Goal: Obtain resource: Download file/media

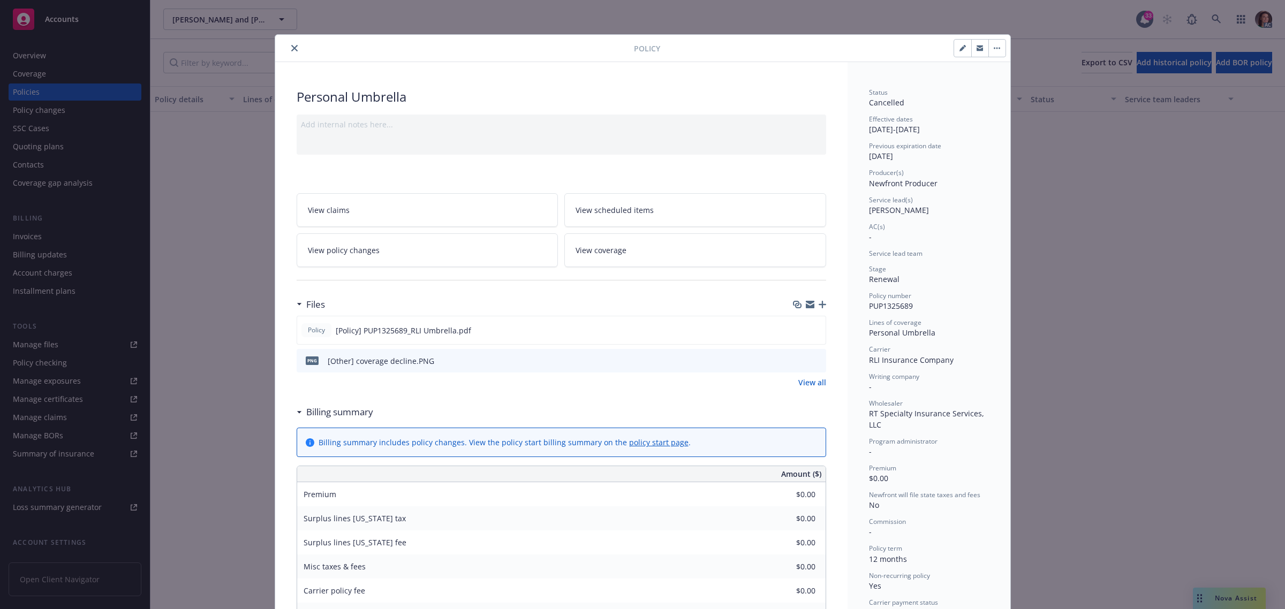
click at [291, 49] on icon "close" at bounding box center [294, 48] width 6 height 6
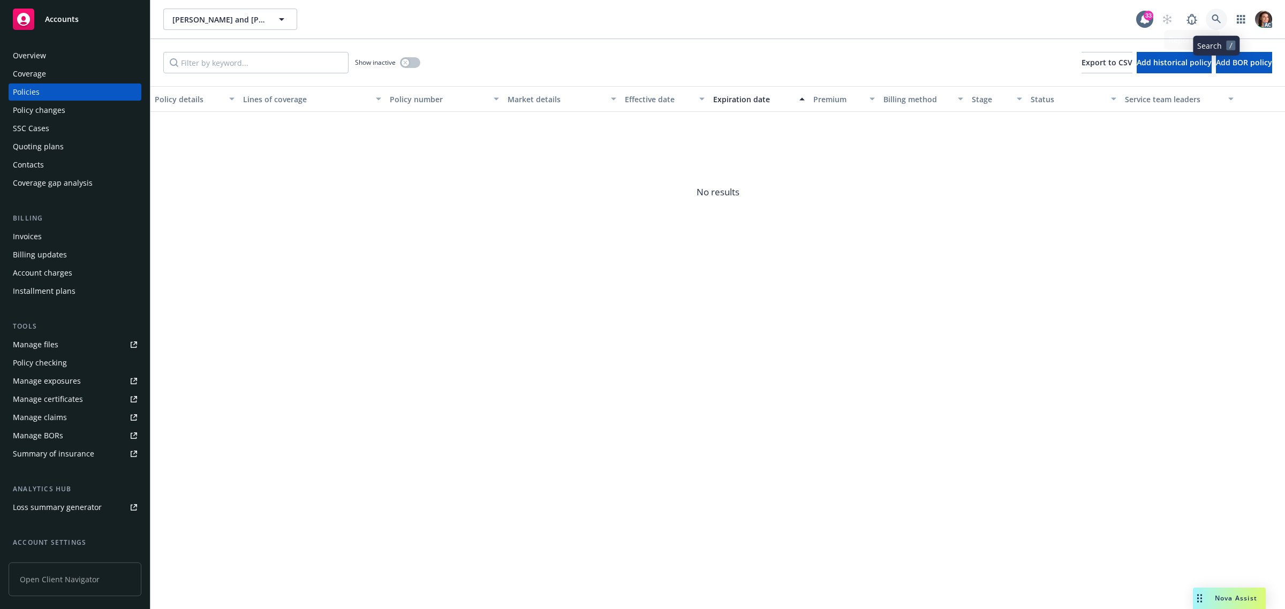
click at [1214, 18] on icon at bounding box center [1216, 19] width 10 height 10
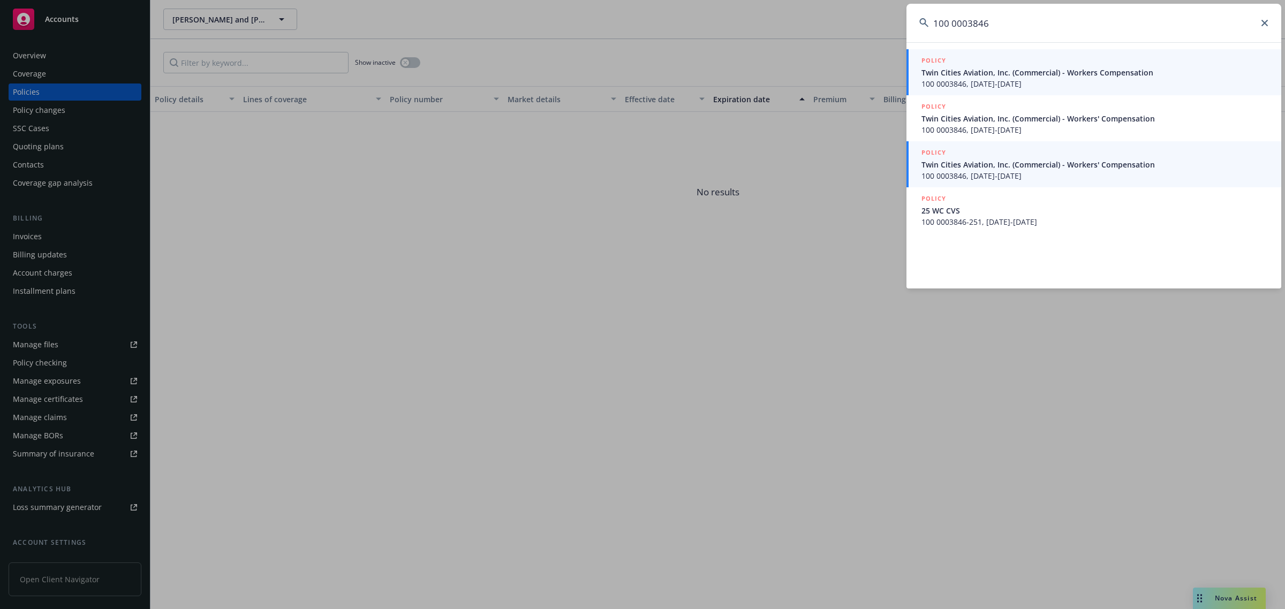
type input "100 0003846"
click at [975, 170] on span "100 0003846, 09/01/2023-09/01/2024" at bounding box center [1094, 175] width 347 height 11
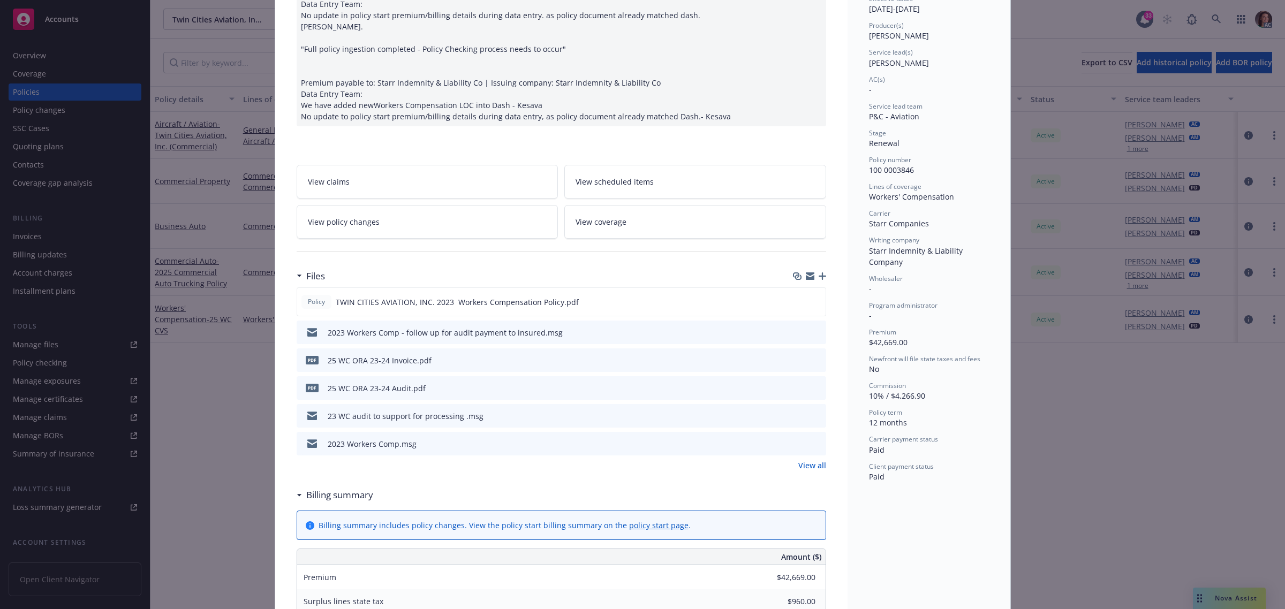
scroll to position [201, 0]
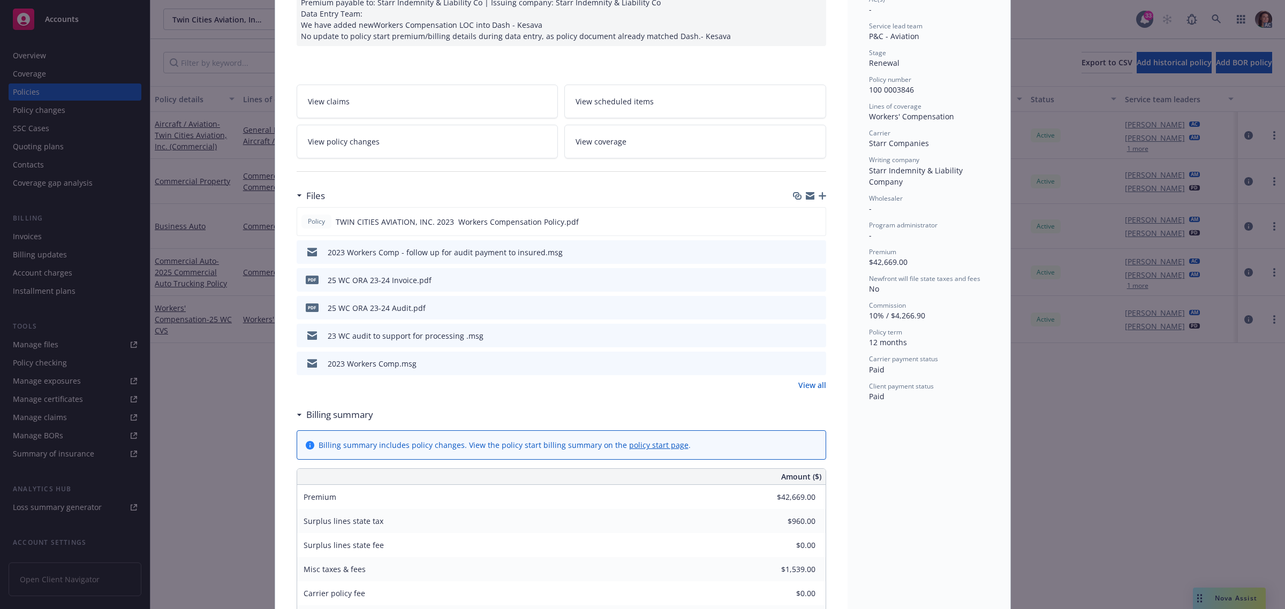
click at [813, 383] on link "View all" at bounding box center [812, 385] width 28 height 11
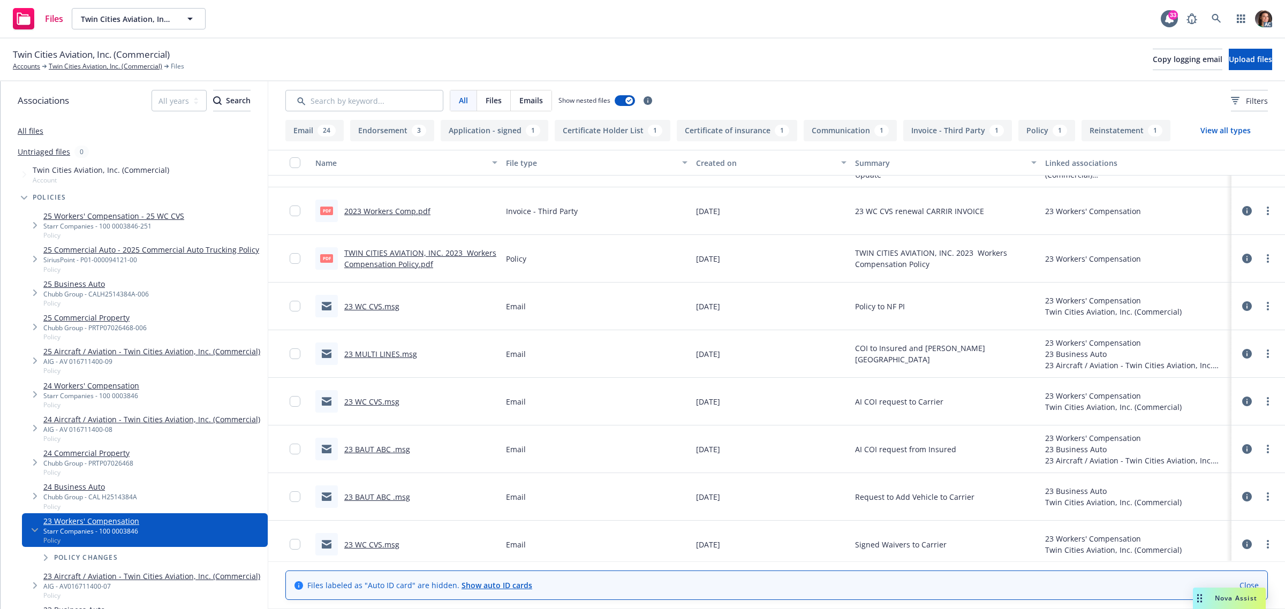
scroll to position [486, 0]
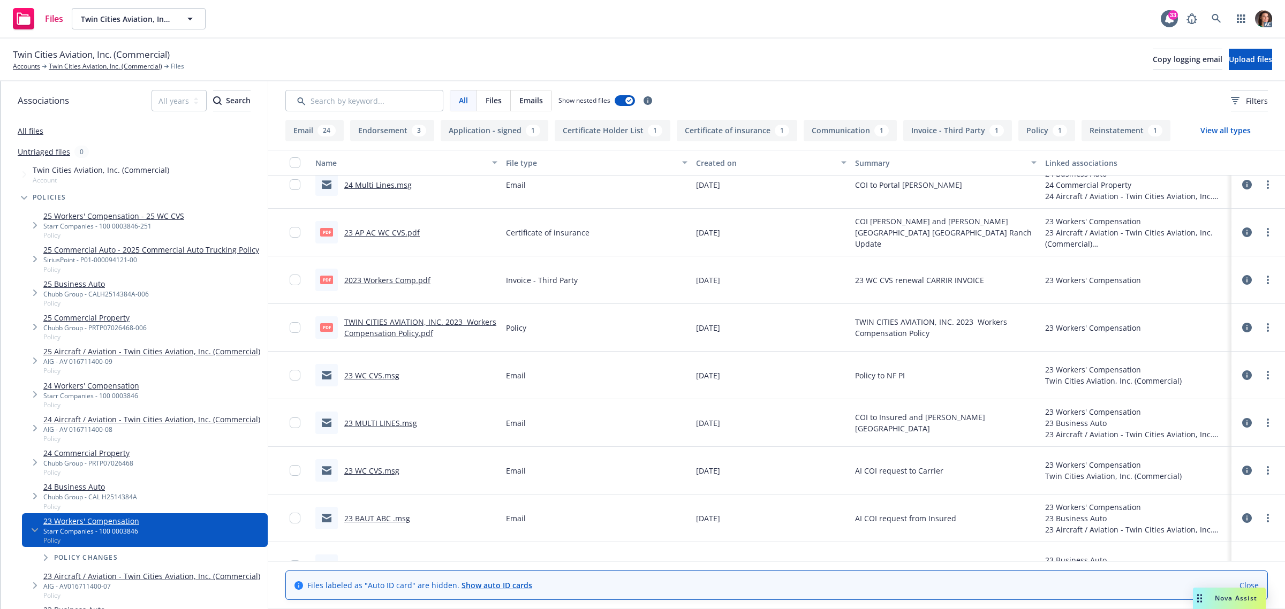
click at [373, 281] on link "2023 Workers Comp.pdf" at bounding box center [387, 280] width 86 height 10
click at [1214, 16] on icon at bounding box center [1216, 19] width 10 height 10
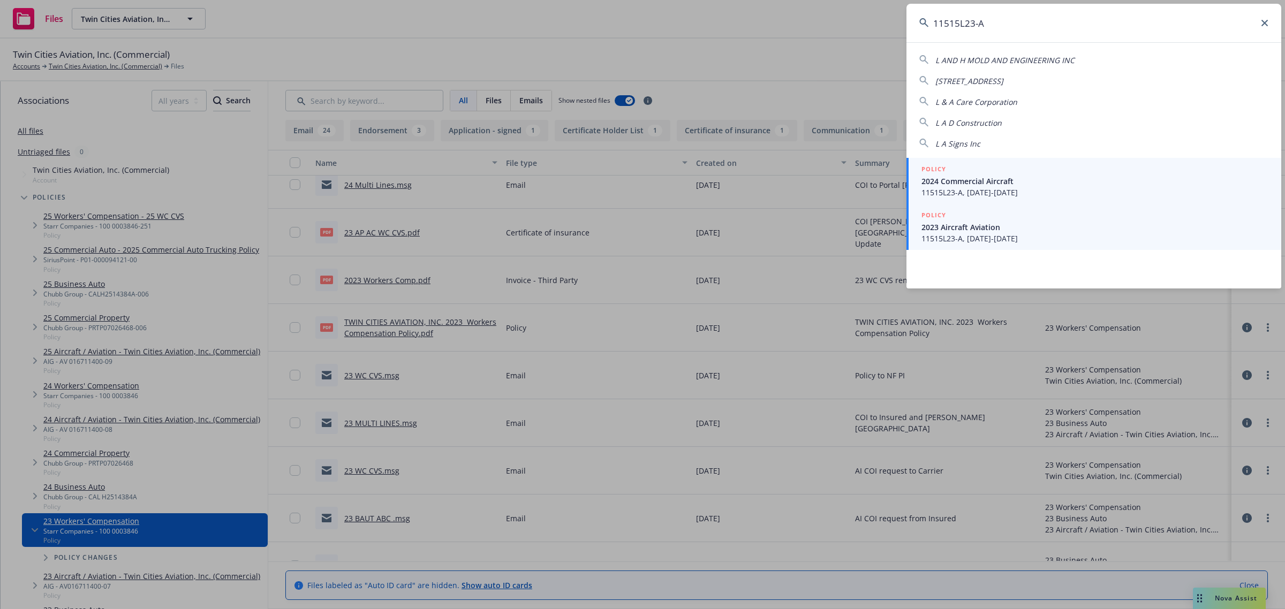
type input "11515L23-A"
click at [945, 237] on span "11515L23-A, 12/13/2023-12/13/2024" at bounding box center [1094, 238] width 347 height 11
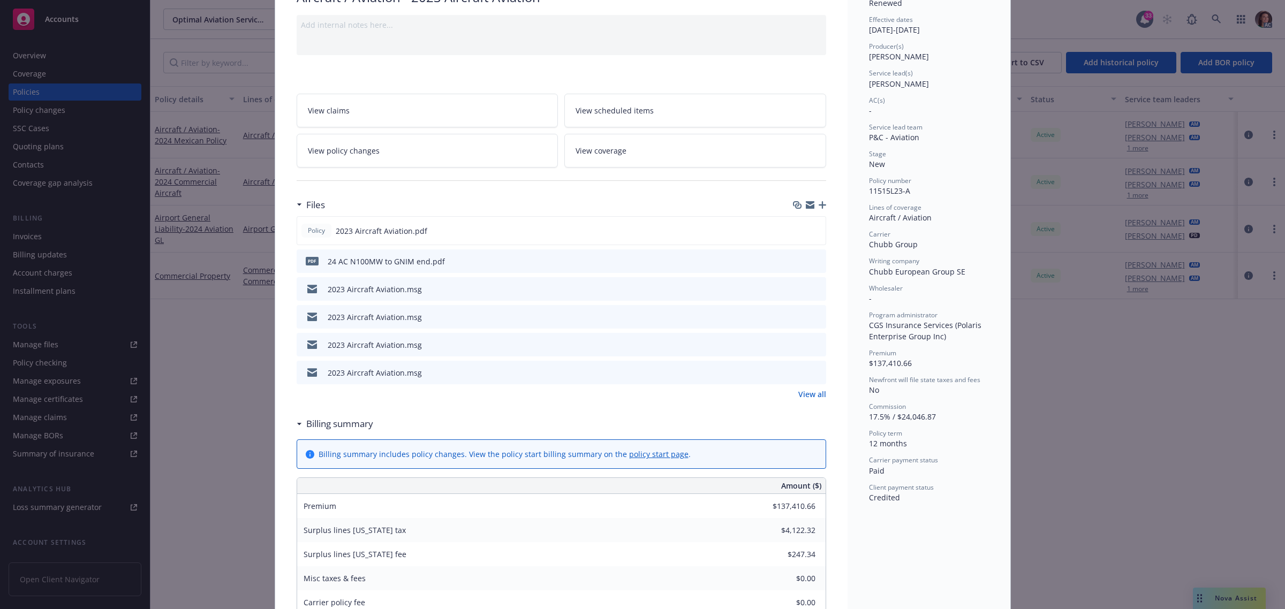
scroll to position [134, 0]
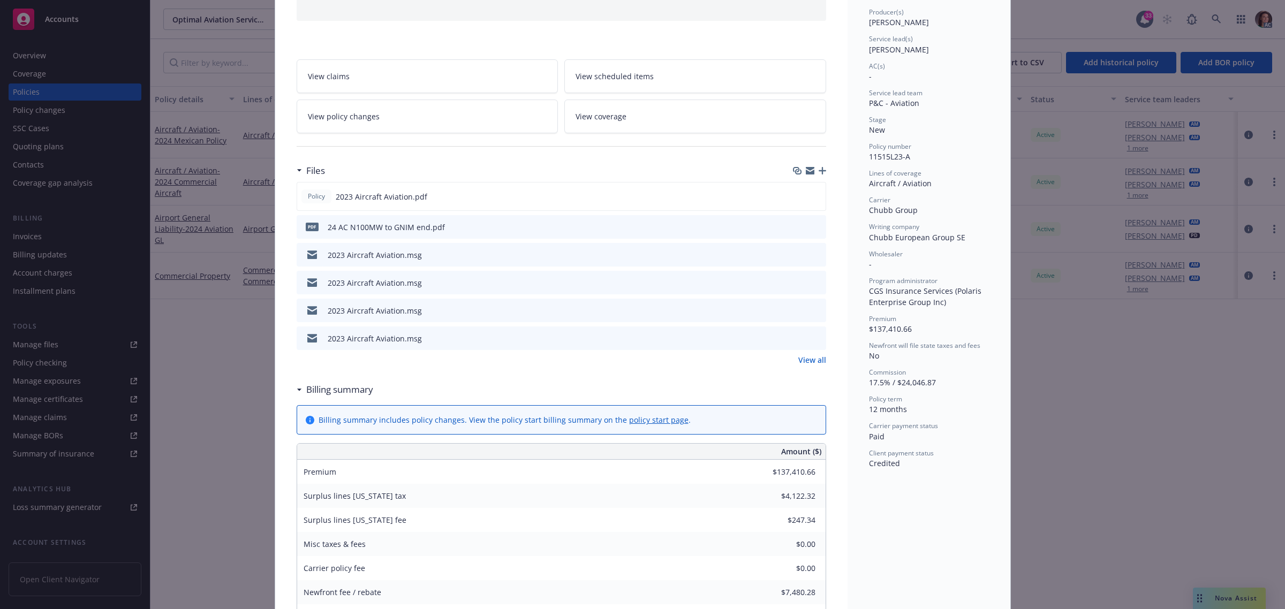
click at [803, 361] on link "View all" at bounding box center [812, 359] width 28 height 11
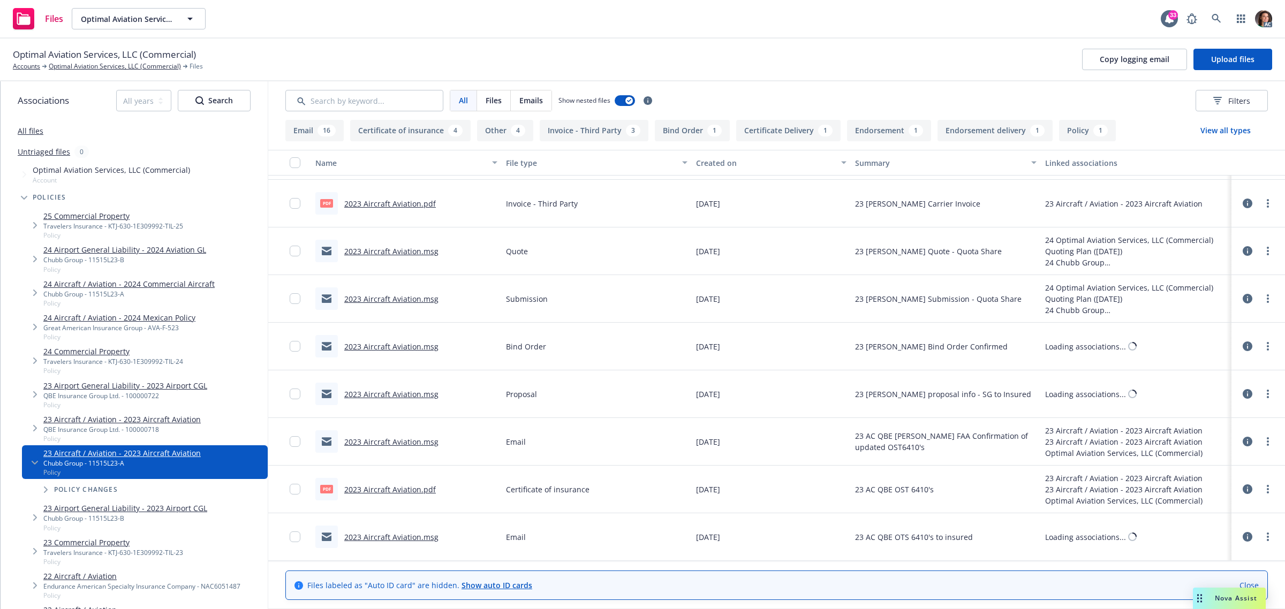
scroll to position [1270, 0]
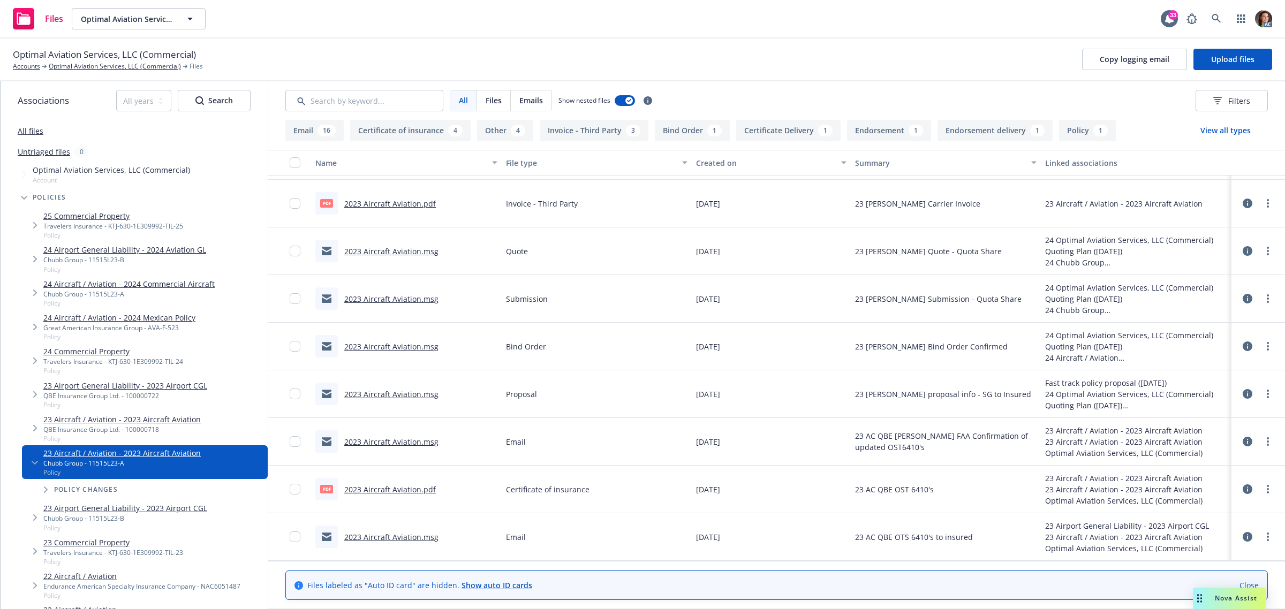
click at [399, 202] on link "2023 Aircraft Aviation.pdf" at bounding box center [390, 204] width 92 height 10
click at [1214, 19] on icon at bounding box center [1216, 19] width 10 height 10
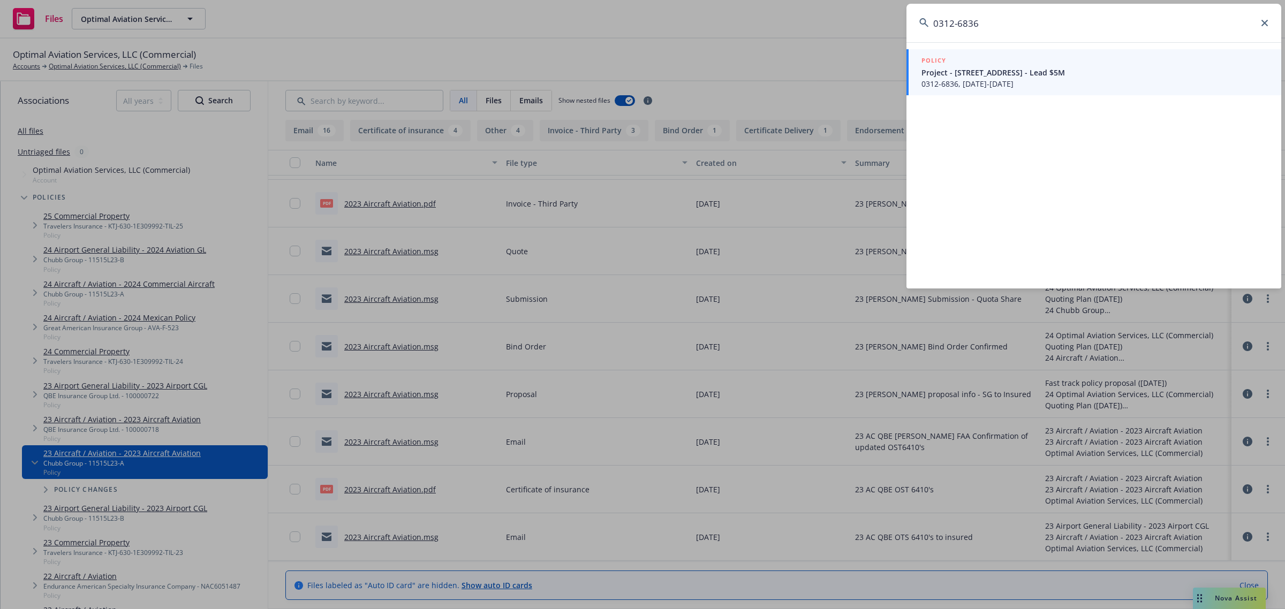
type input "0312-6836"
click at [1024, 72] on span "Project - 2600 Riverside Dr - Lead $5M" at bounding box center [1094, 72] width 347 height 11
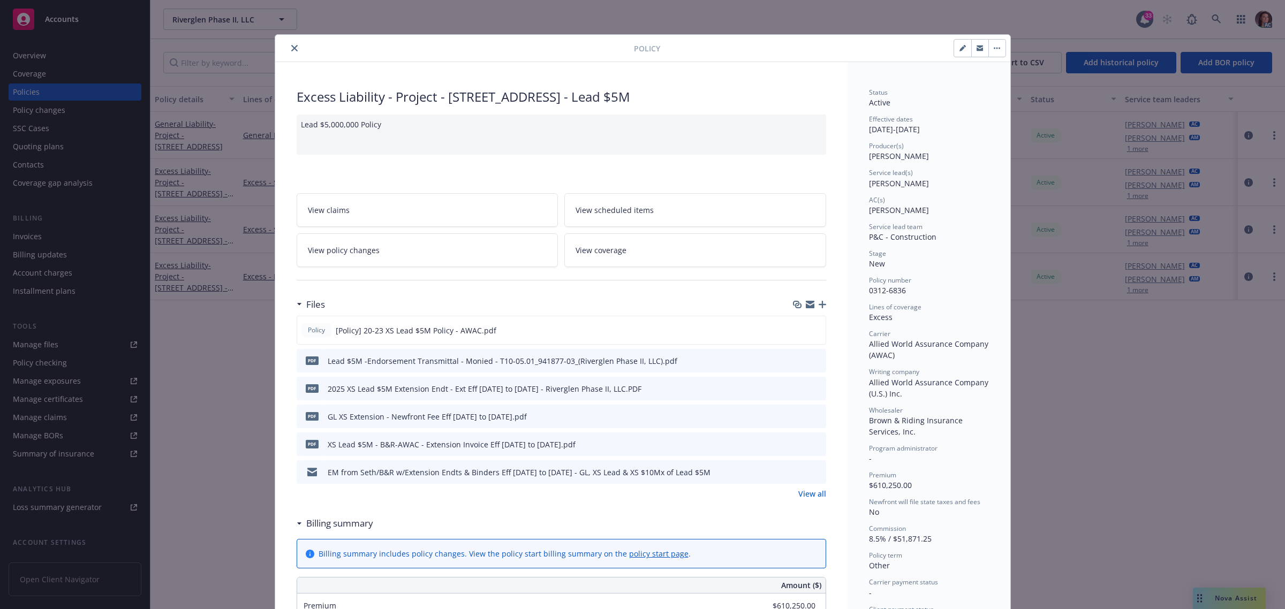
click at [810, 497] on link "View all" at bounding box center [812, 493] width 28 height 11
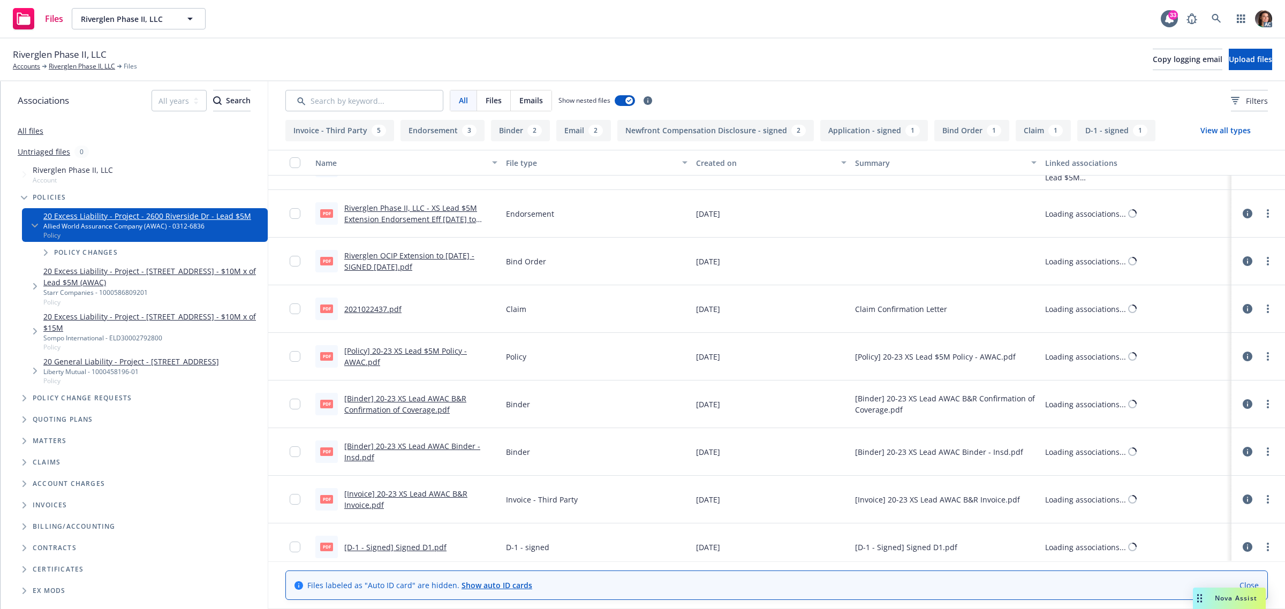
scroll to position [468, 0]
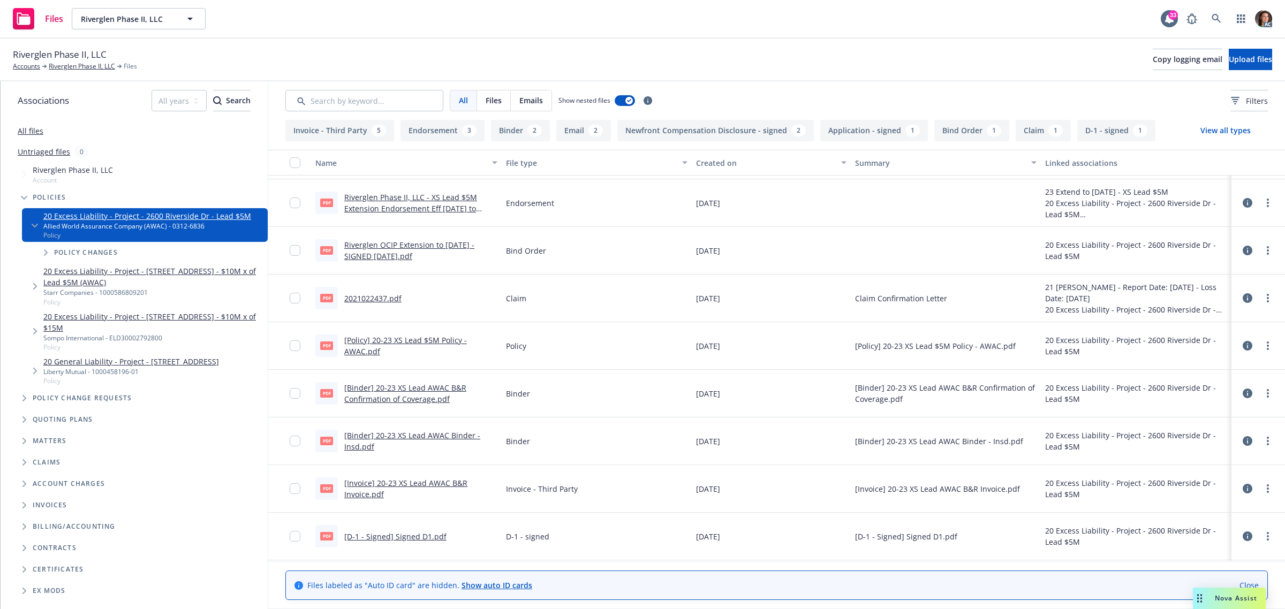
click at [405, 244] on link "Riverglen OCIP Extension to [DATE] -SIGNED [DATE].pdf" at bounding box center [409, 250] width 130 height 21
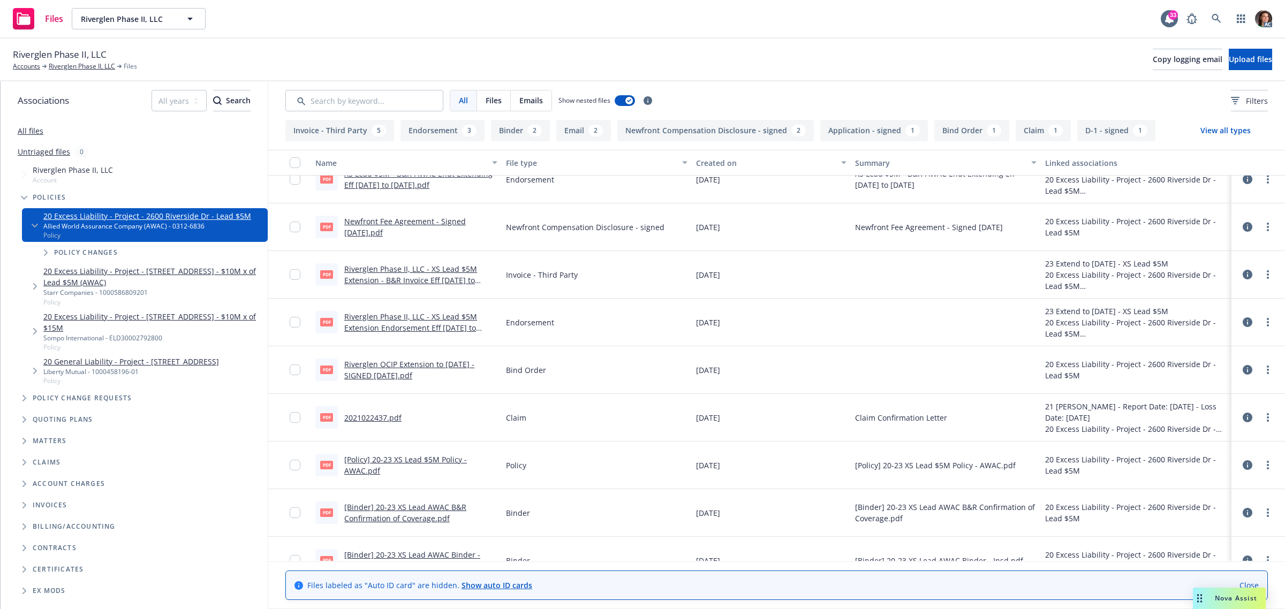
scroll to position [343, 0]
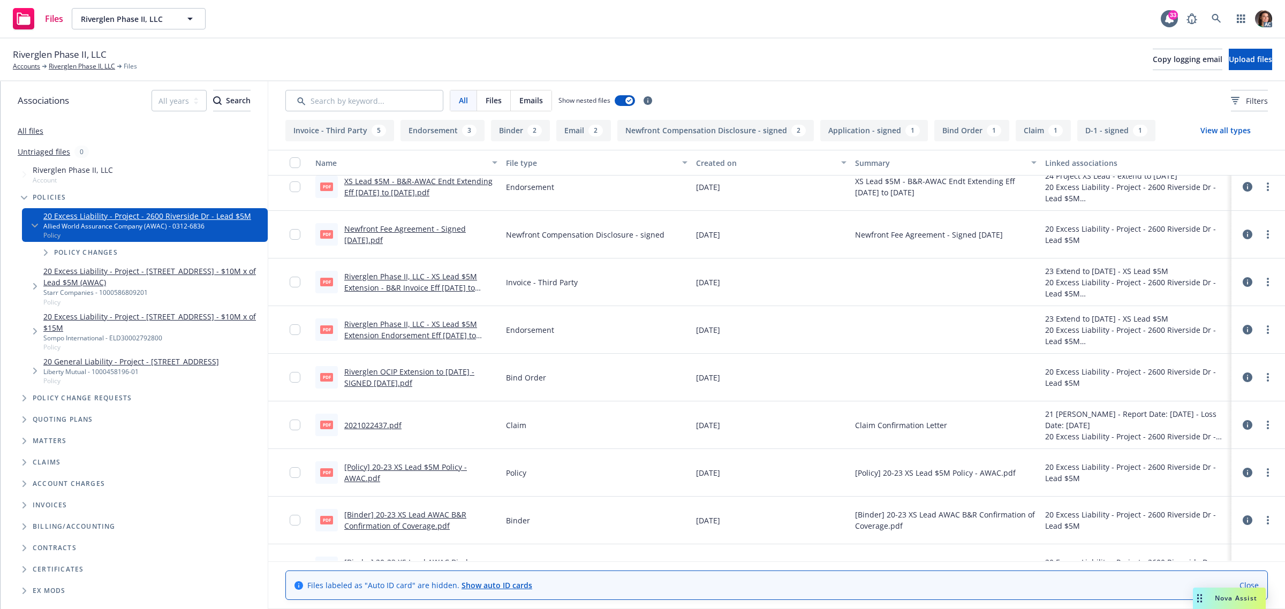
click at [424, 283] on link "Riverglen Phase II, LLC - XS Lead $5M Extension - B&R Invoice Eff [DATE] to [DA…" at bounding box center [410, 287] width 133 height 33
